Goal: Task Accomplishment & Management: Manage account settings

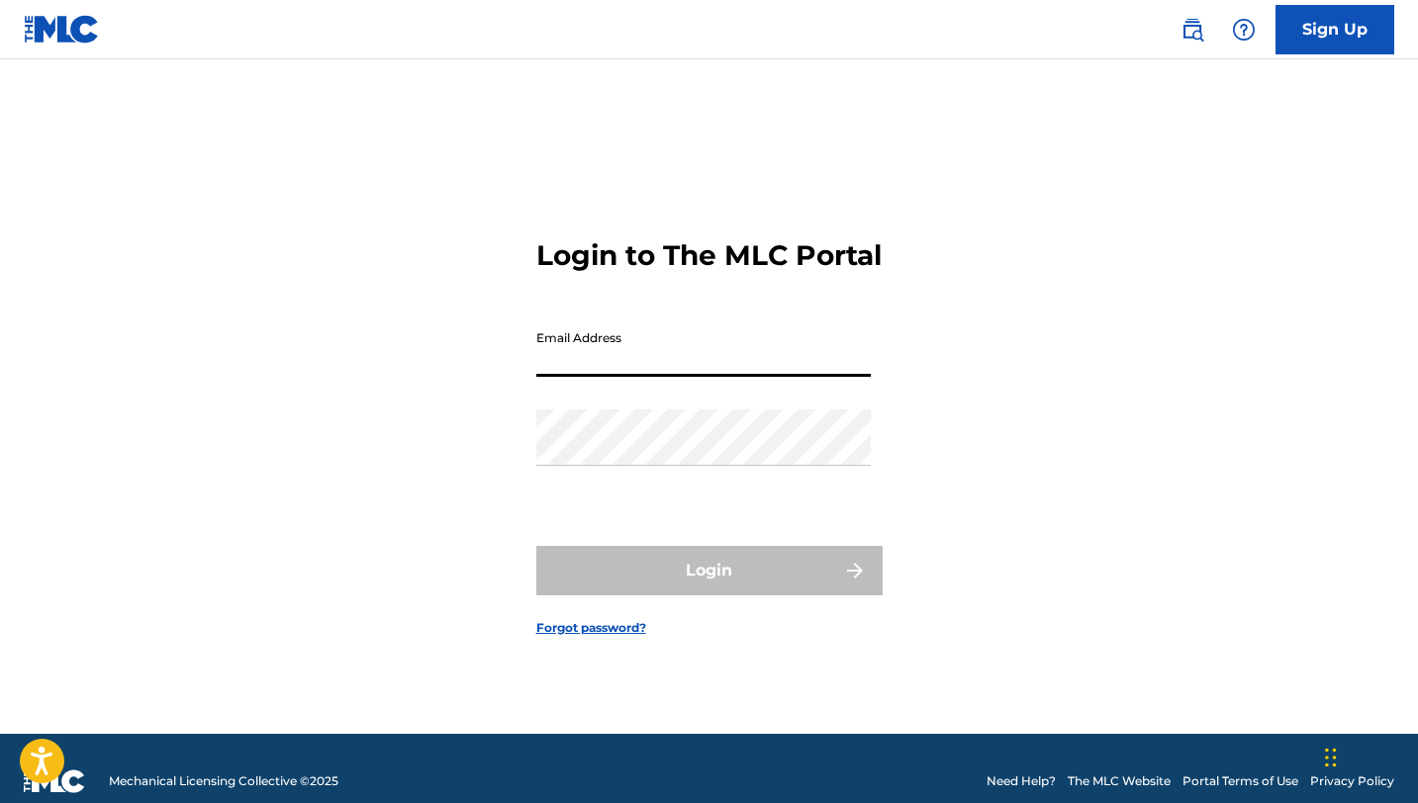
click at [694, 361] on input "Email Address" at bounding box center [703, 349] width 334 height 56
type input "[EMAIL_ADDRESS][DOMAIN_NAME]"
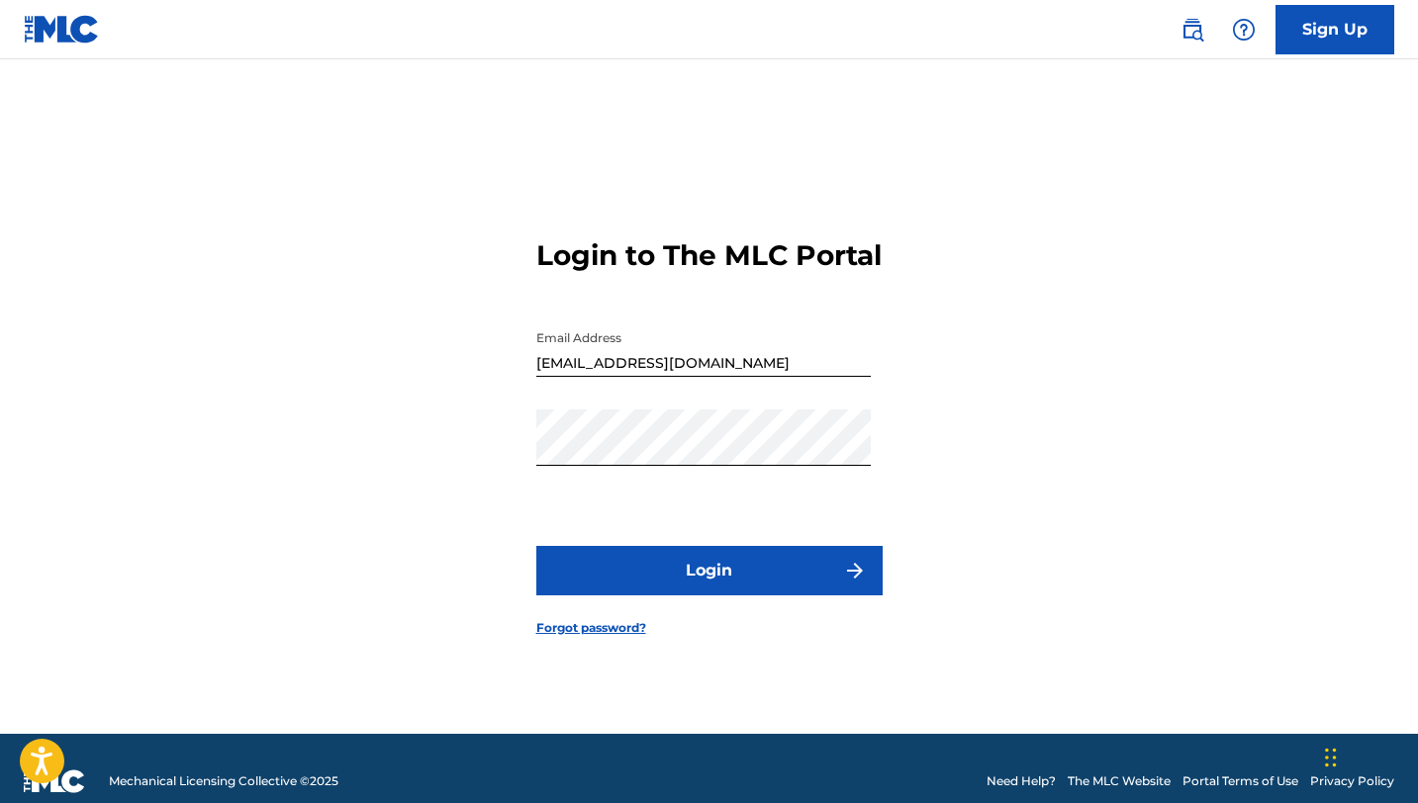
click at [708, 592] on button "Login" at bounding box center [709, 570] width 346 height 49
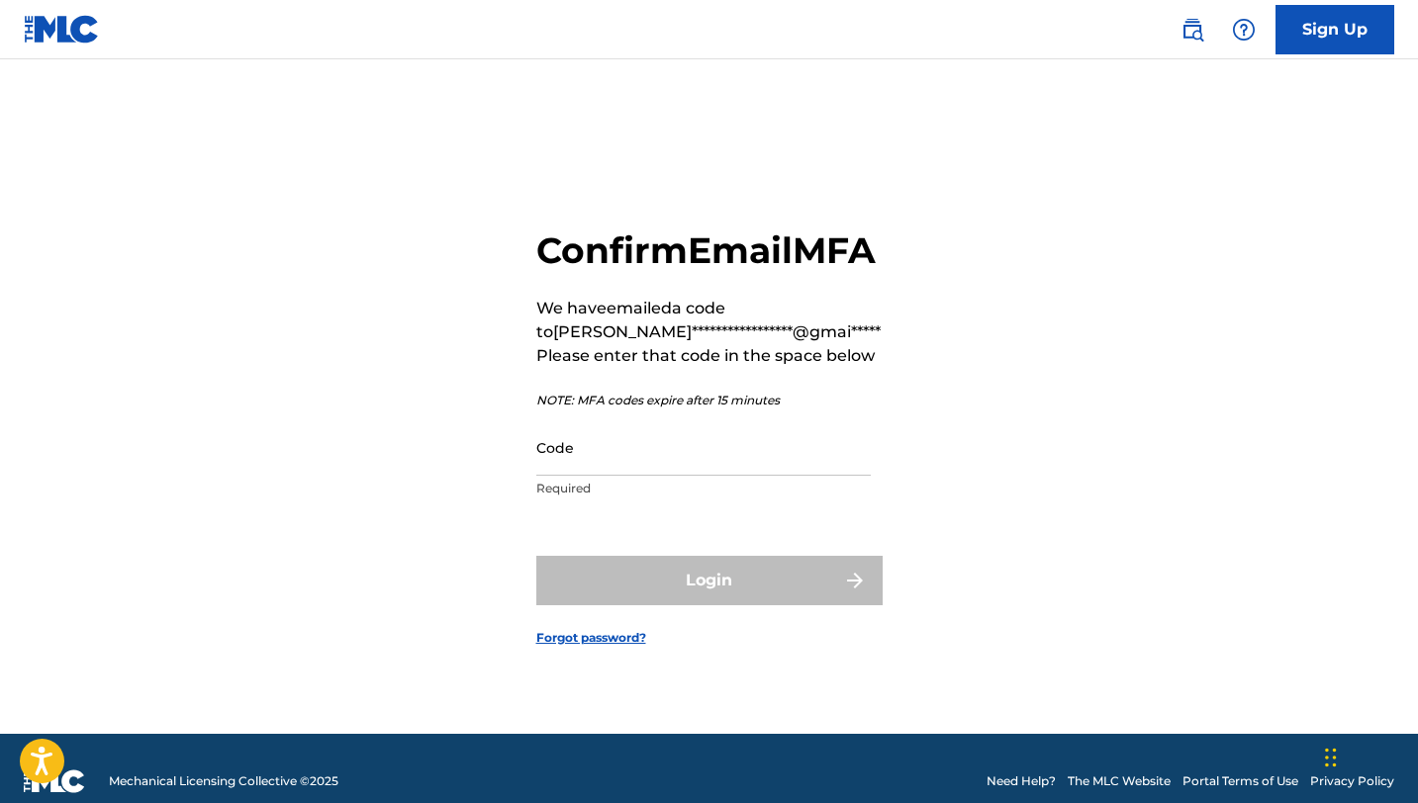
click at [587, 467] on input "Code" at bounding box center [703, 447] width 334 height 56
paste input "421756"
click at [720, 469] on input "421756" at bounding box center [703, 447] width 334 height 56
click at [718, 476] on input "421756" at bounding box center [703, 447] width 334 height 56
click at [707, 596] on div "Login" at bounding box center [709, 580] width 346 height 49
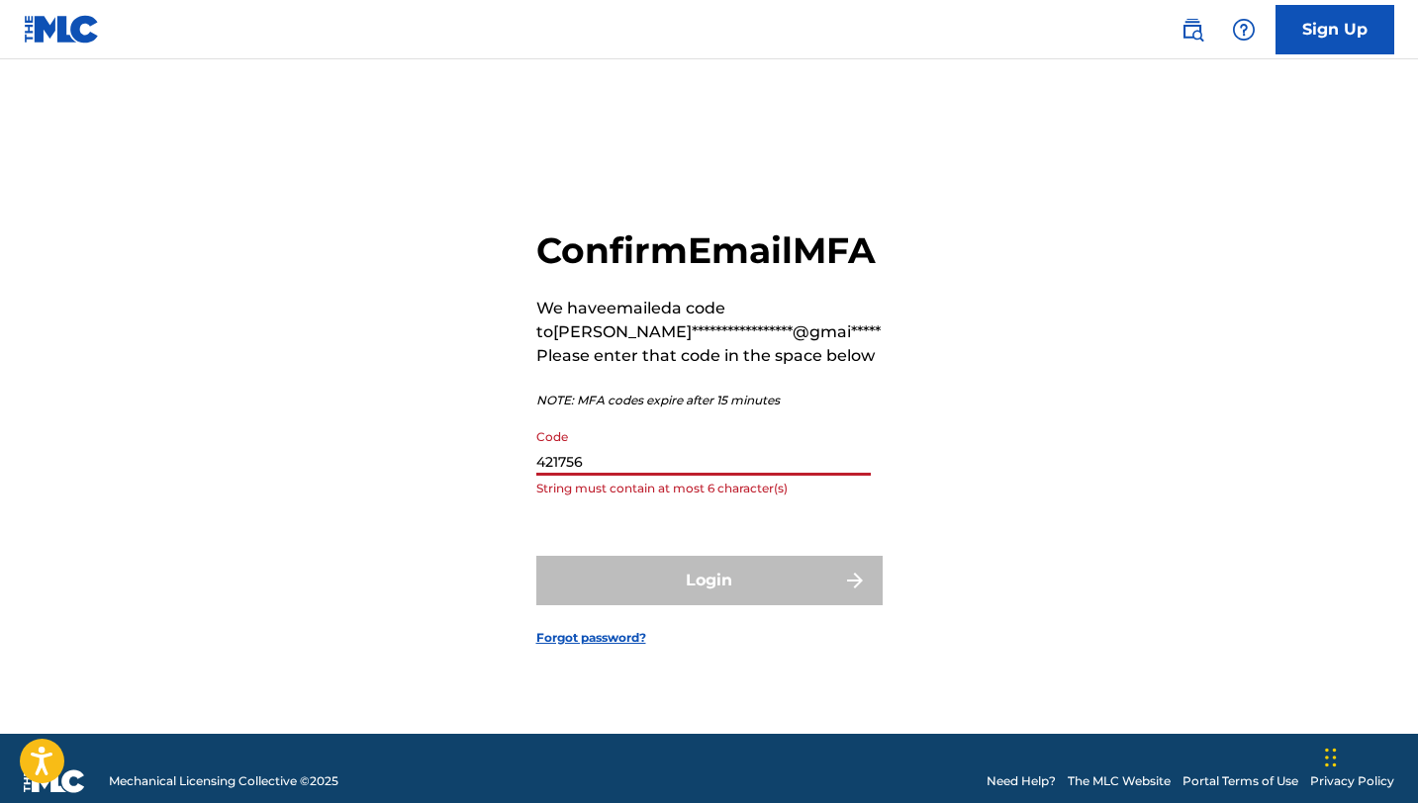
click at [557, 476] on input "421756" at bounding box center [703, 447] width 334 height 56
click at [564, 476] on input "421756" at bounding box center [703, 447] width 334 height 56
type input "421 756"
drag, startPoint x: 591, startPoint y: 473, endPoint x: 557, endPoint y: 473, distance: 33.6
click at [557, 473] on input "421 756" at bounding box center [703, 447] width 334 height 56
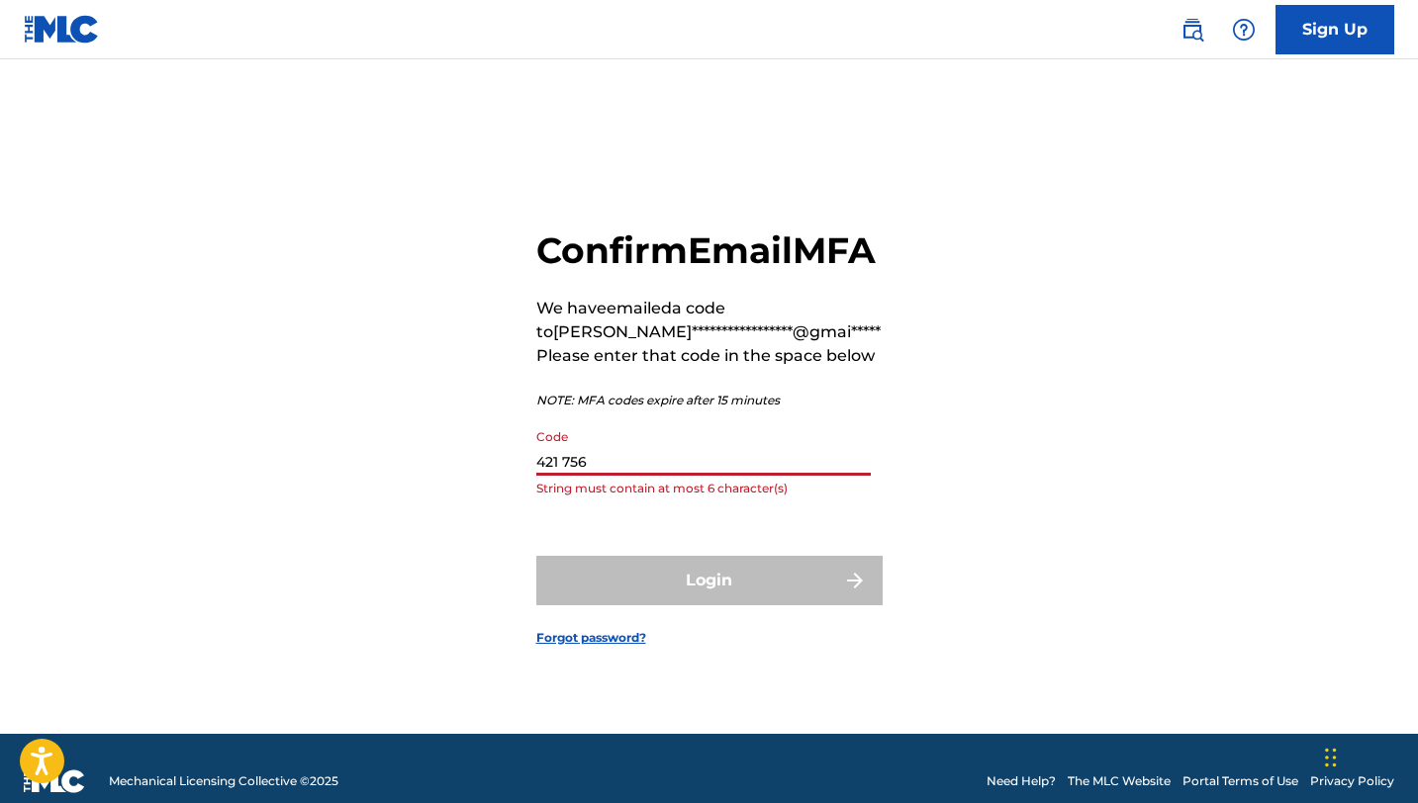
drag, startPoint x: 594, startPoint y: 473, endPoint x: 556, endPoint y: 477, distance: 37.8
click at [556, 476] on input "421 756" at bounding box center [703, 447] width 334 height 56
drag, startPoint x: 605, startPoint y: 478, endPoint x: 501, endPoint y: 484, distance: 105.0
click at [504, 484] on div "**********" at bounding box center [709, 421] width 1385 height 625
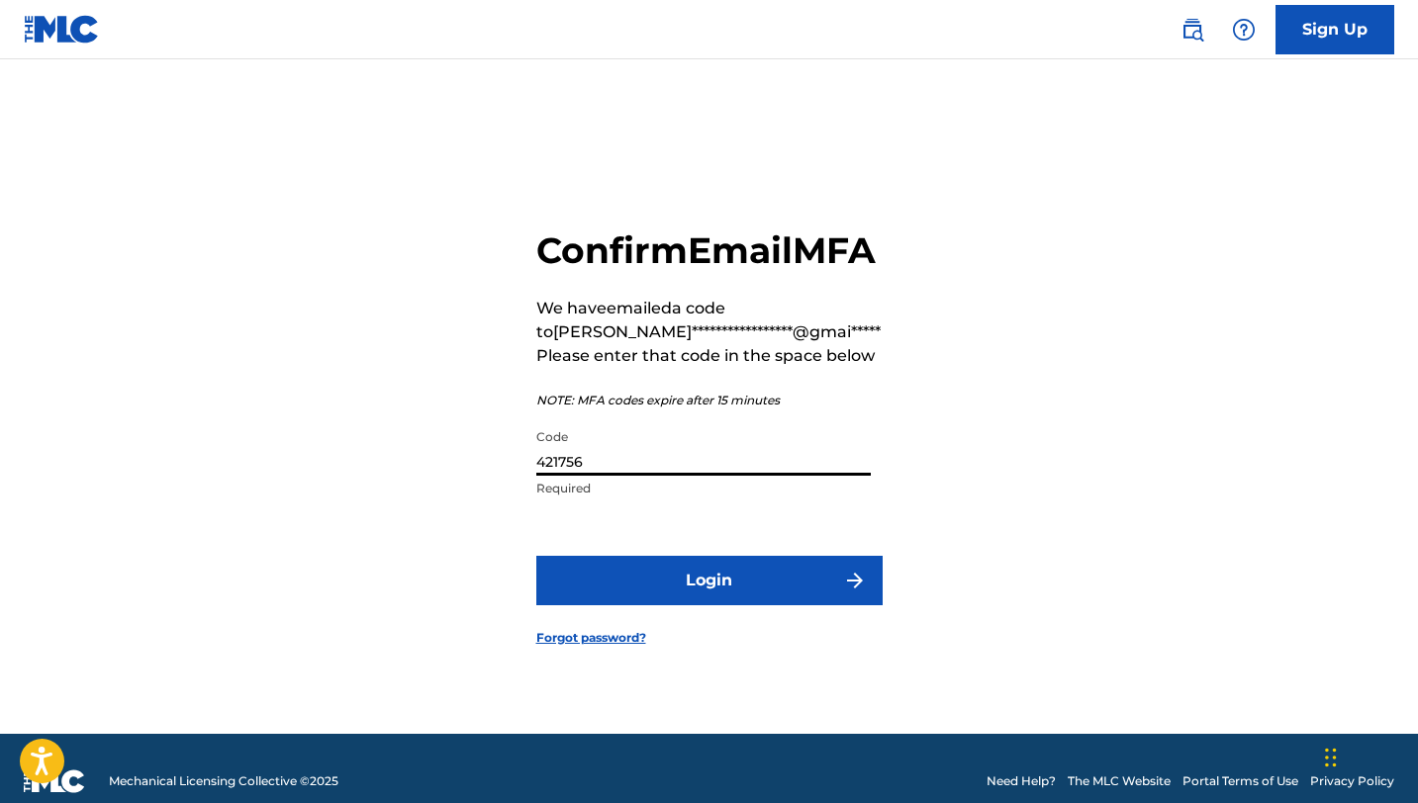
type input "421756"
click at [536, 556] on button "Login" at bounding box center [709, 580] width 346 height 49
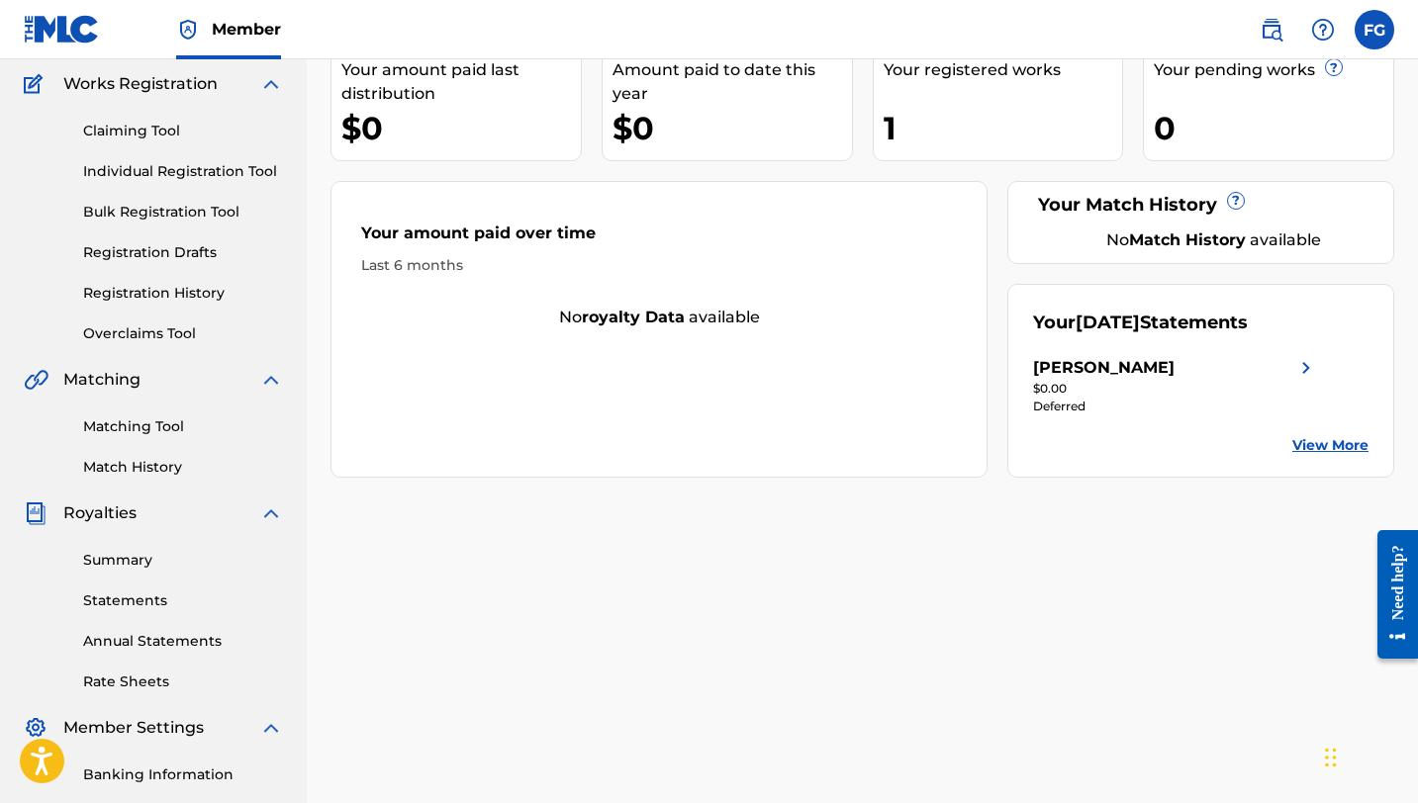
scroll to position [173, 0]
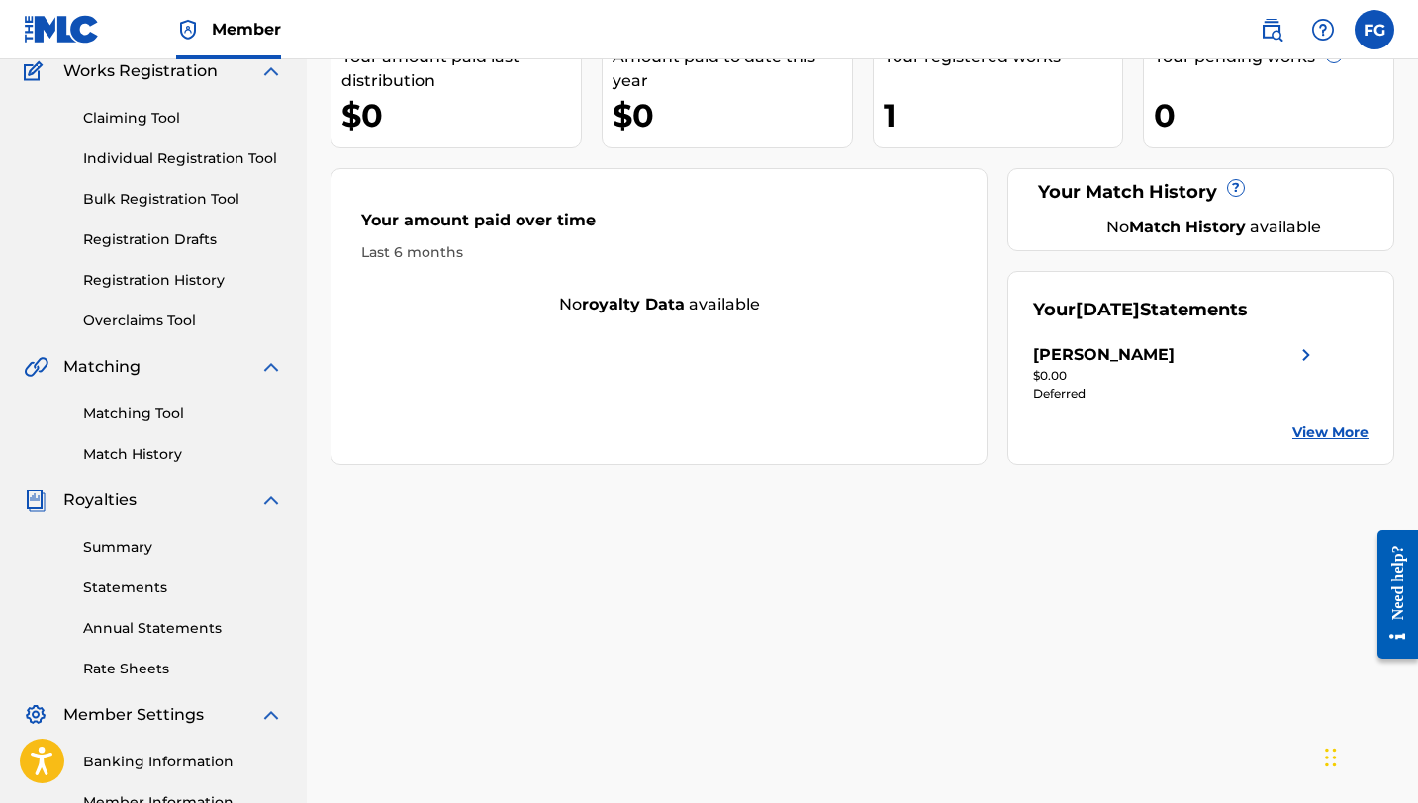
click at [1120, 350] on div "[PERSON_NAME]" at bounding box center [1103, 355] width 141 height 24
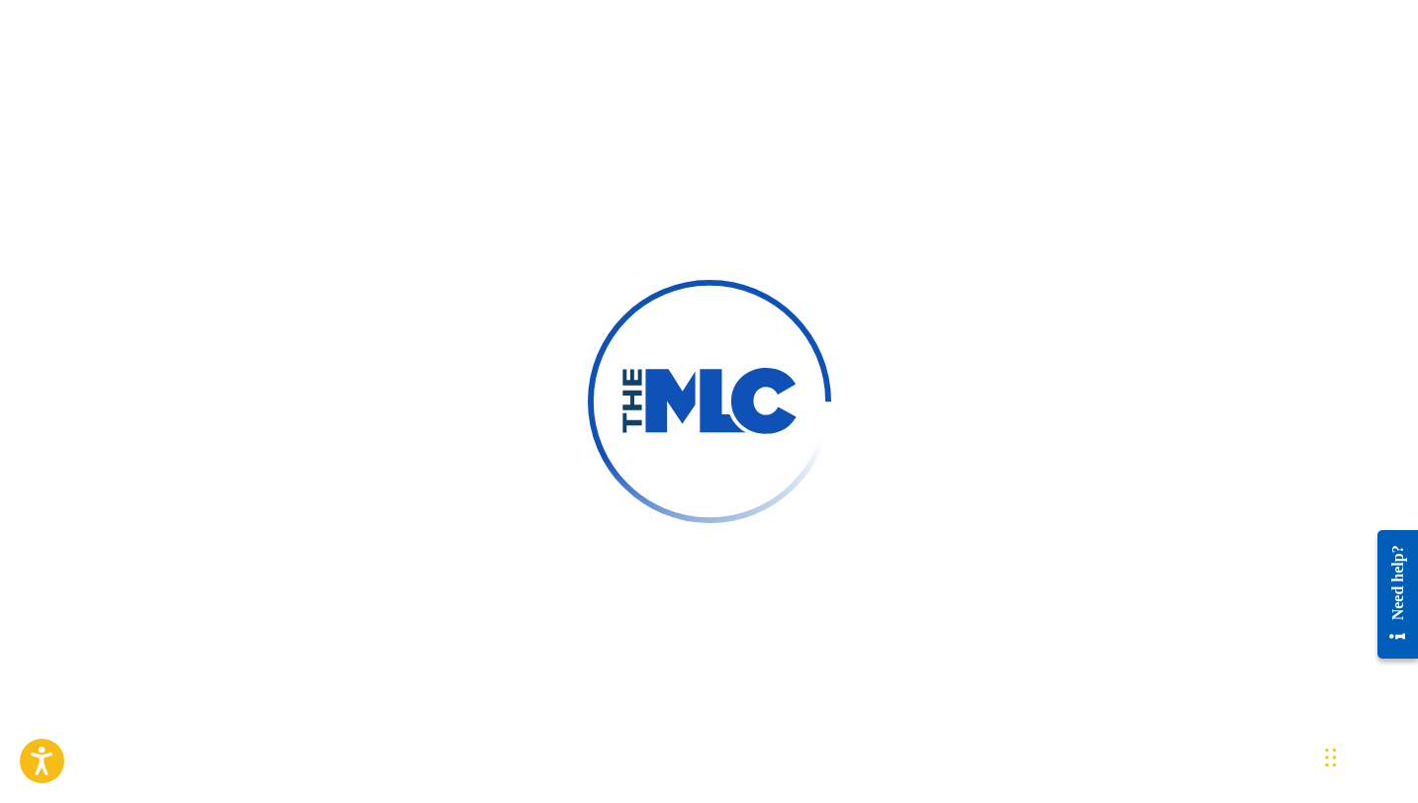
scroll to position [136, 0]
